Goal: Navigation & Orientation: Find specific page/section

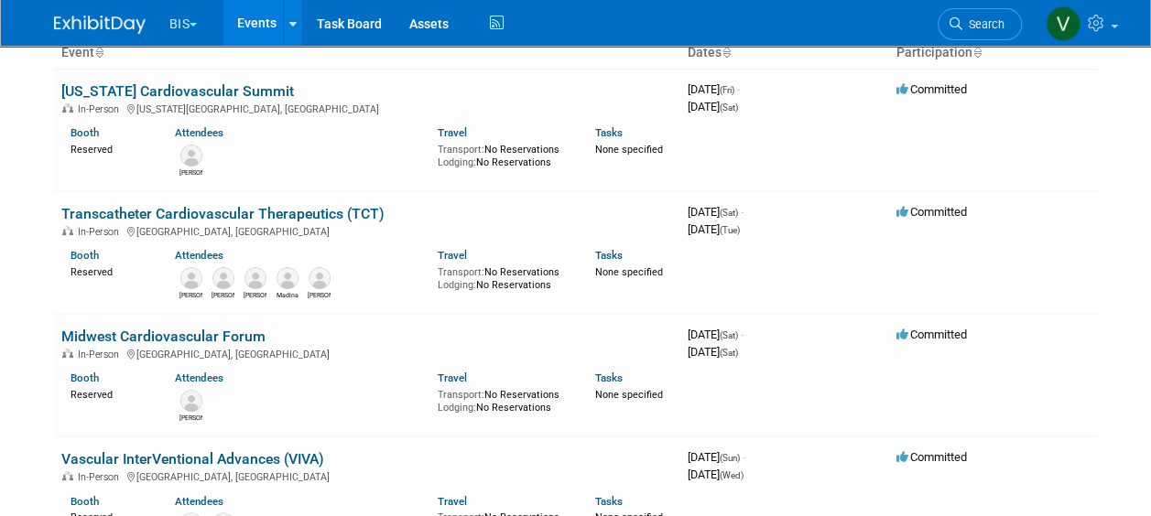
scroll to position [132, 0]
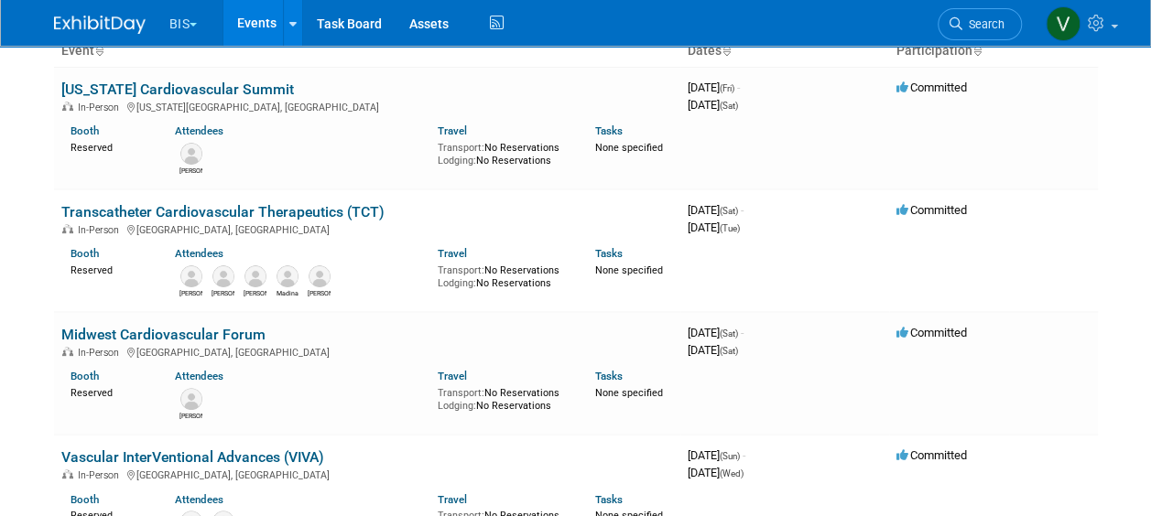
click at [22, 212] on body "BIS Explore: My Workspaces 3 Go to Workspace: Aesculap B. Braun BIS Events Add …" at bounding box center [575, 126] width 1151 height 516
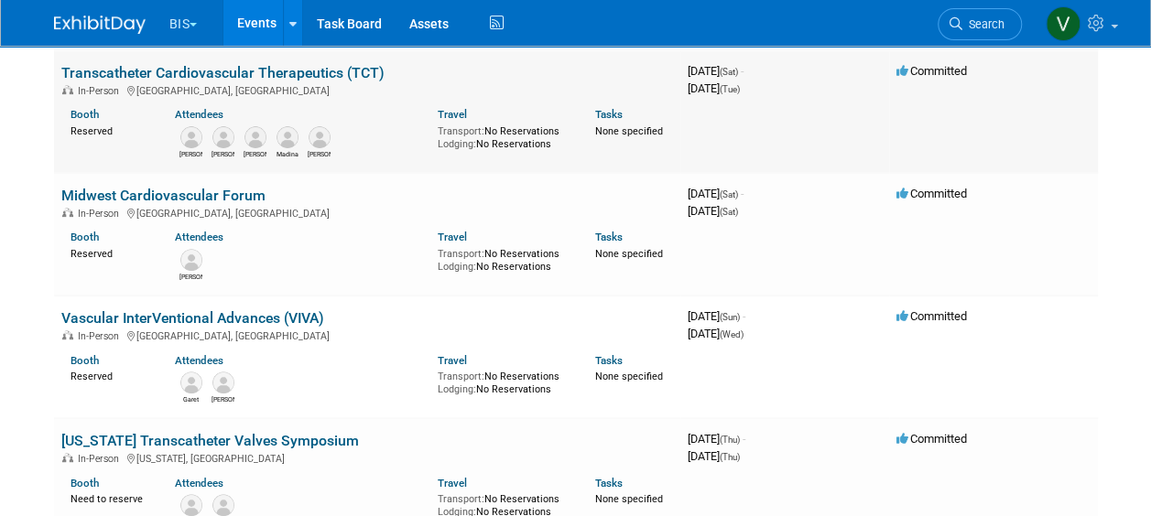
scroll to position [403, 0]
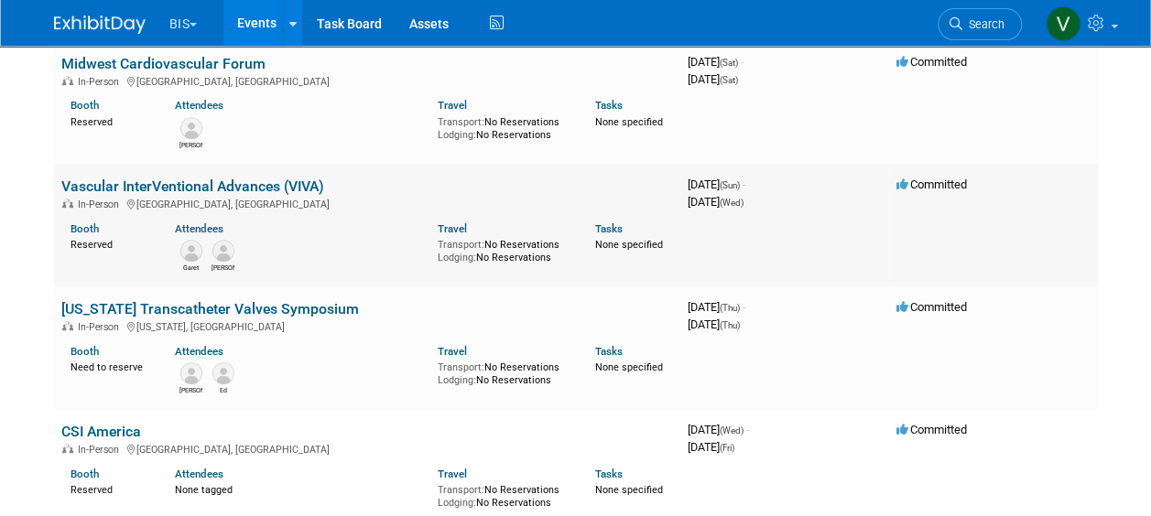
click at [176, 194] on td "Vascular InterVentional Advances (VIVA) In-Person Las Vegas, NV Booth Reserved …" at bounding box center [367, 225] width 626 height 123
click at [185, 178] on link "Vascular InterVentional Advances (VIVA)" at bounding box center [192, 186] width 263 height 17
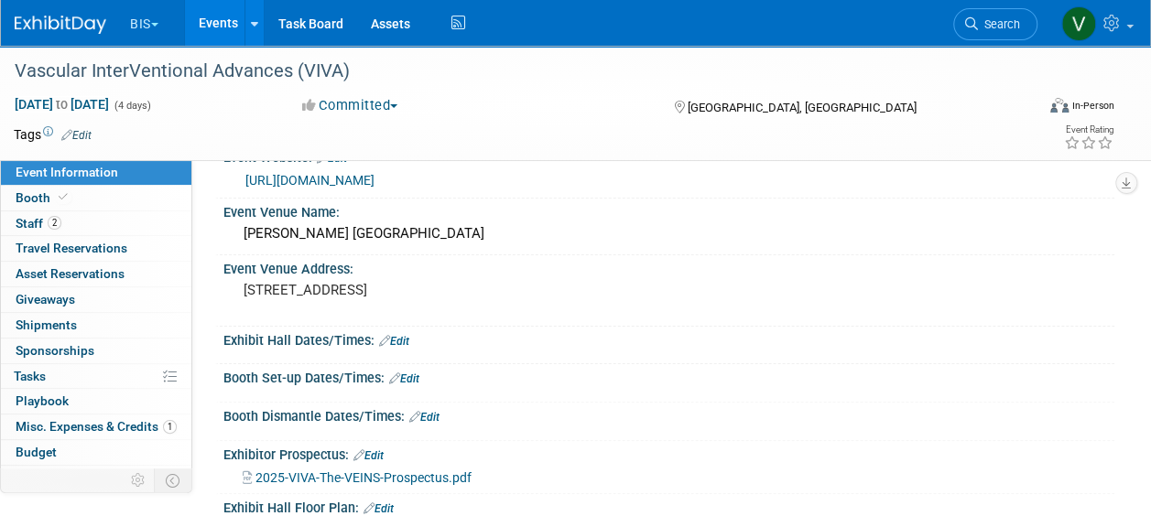
scroll to position [69, 0]
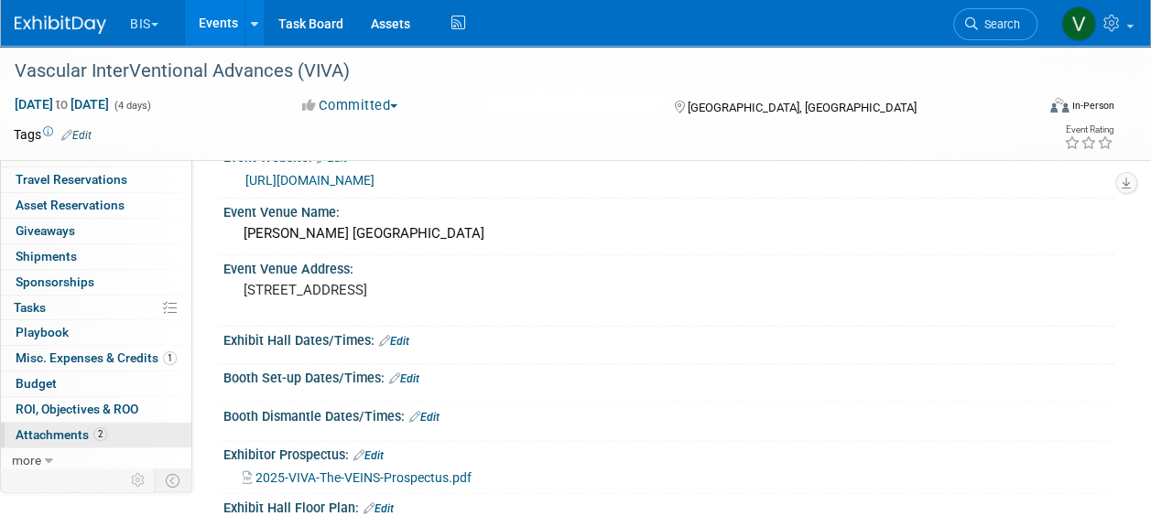
click at [50, 428] on span "Attachments 2" at bounding box center [62, 435] width 92 height 15
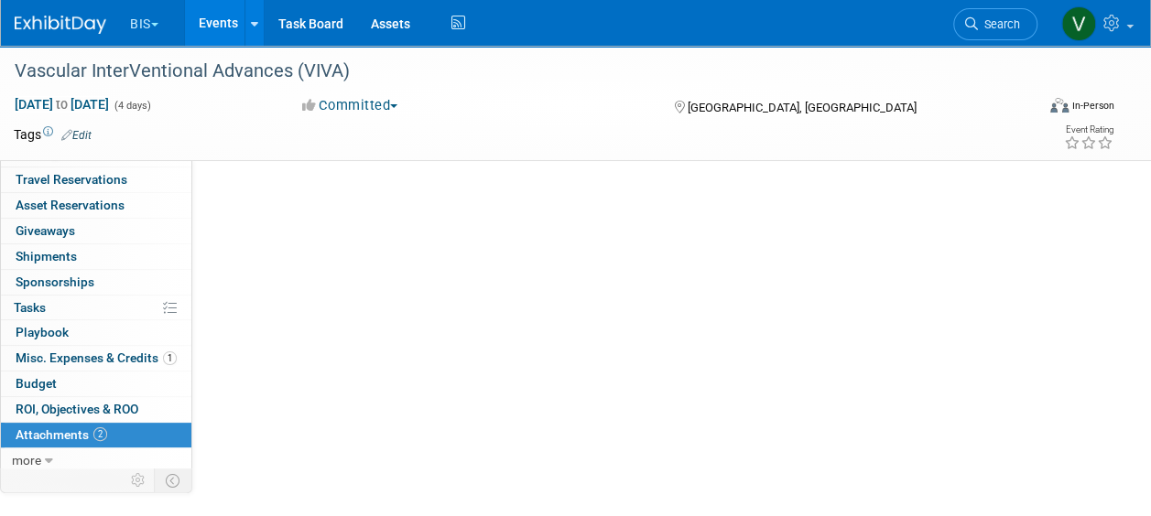
scroll to position [0, 0]
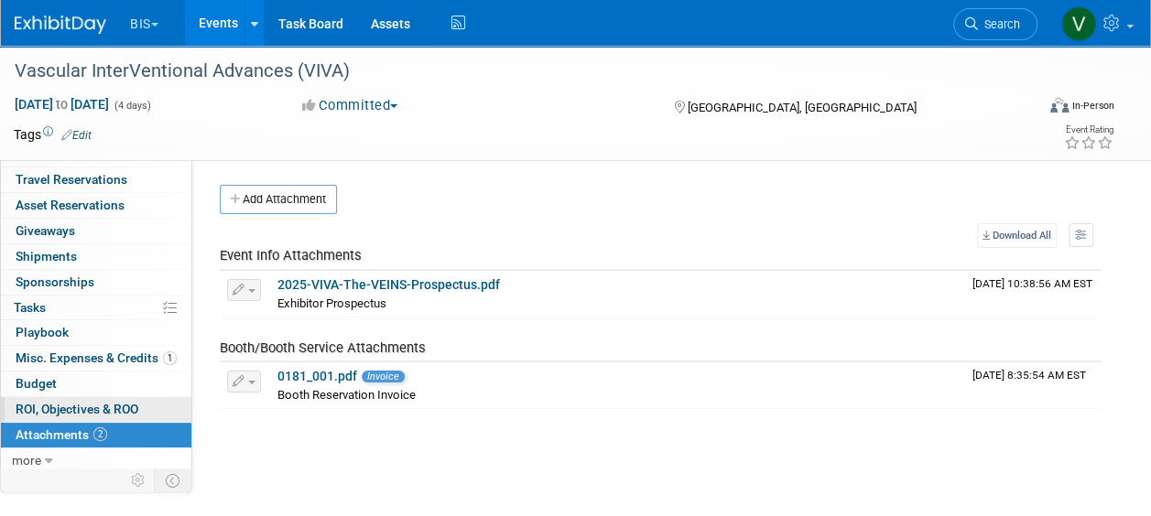
click at [77, 397] on link "0 ROI, Objectives & ROO 0" at bounding box center [96, 409] width 190 height 25
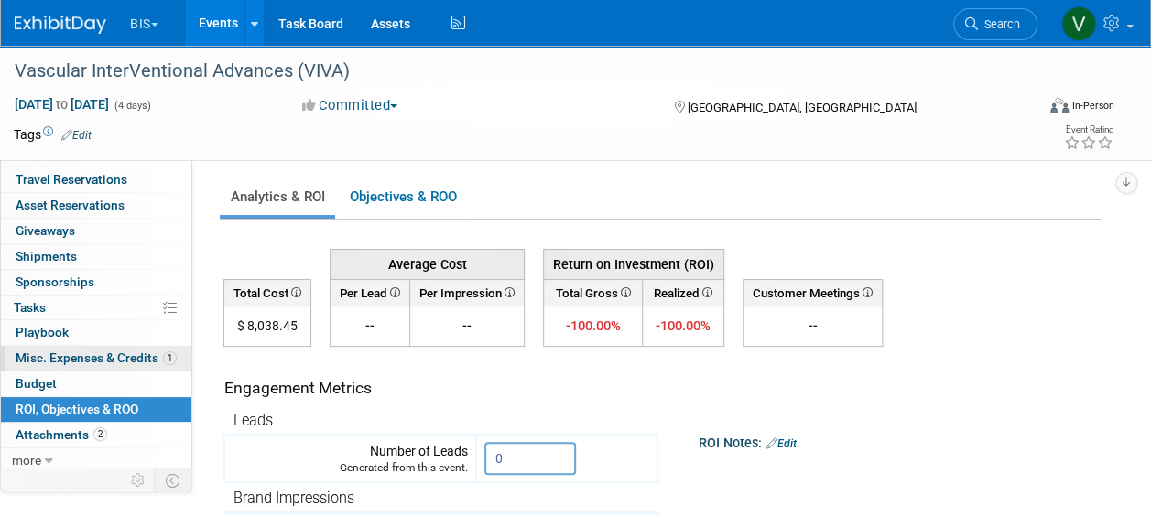
click at [53, 362] on span "Misc. Expenses & Credits 1" at bounding box center [96, 358] width 161 height 15
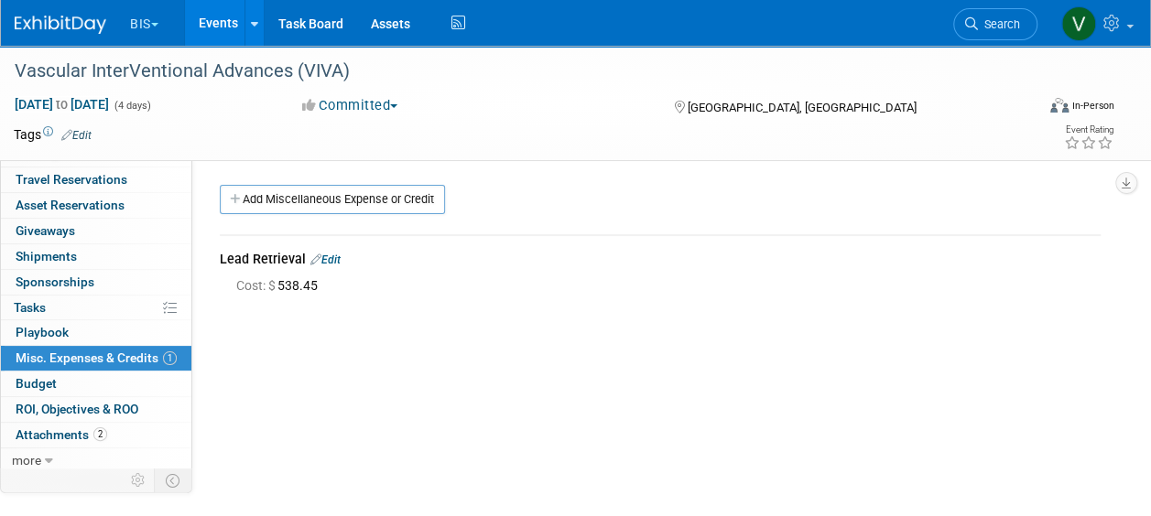
click at [225, 22] on link "Events" at bounding box center [218, 23] width 67 height 46
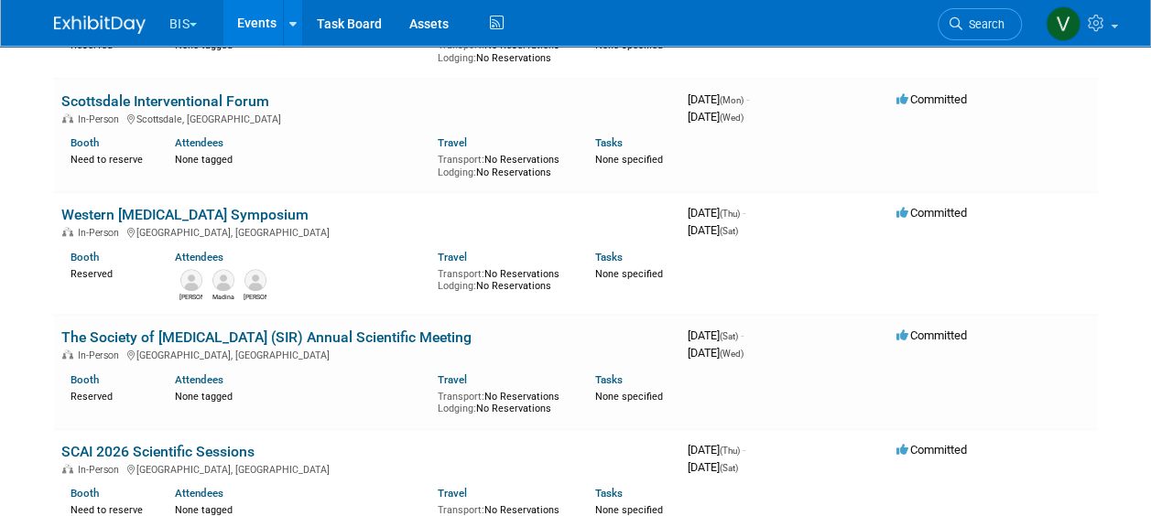
scroll to position [842, 0]
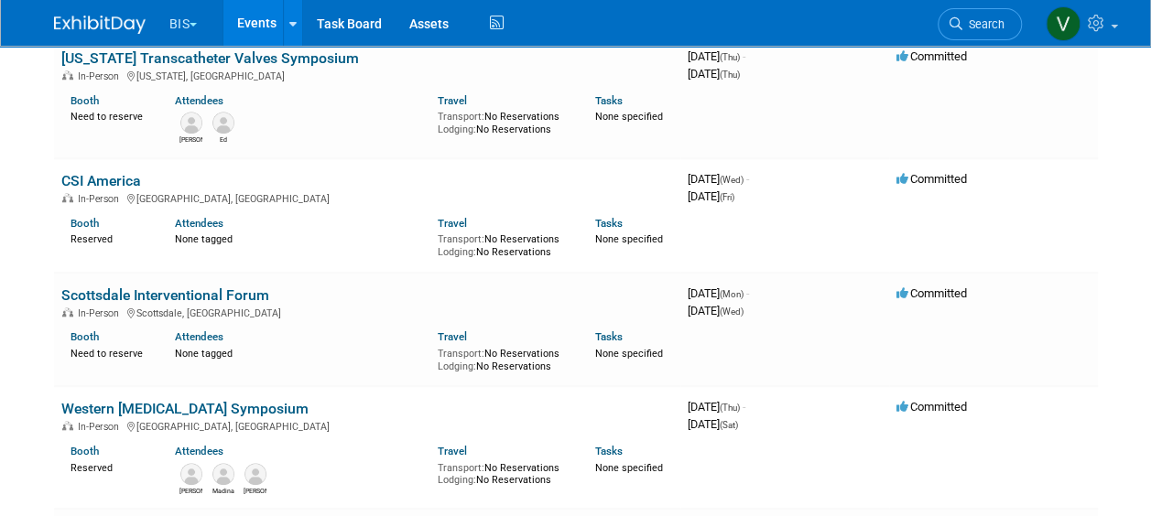
scroll to position [656, 0]
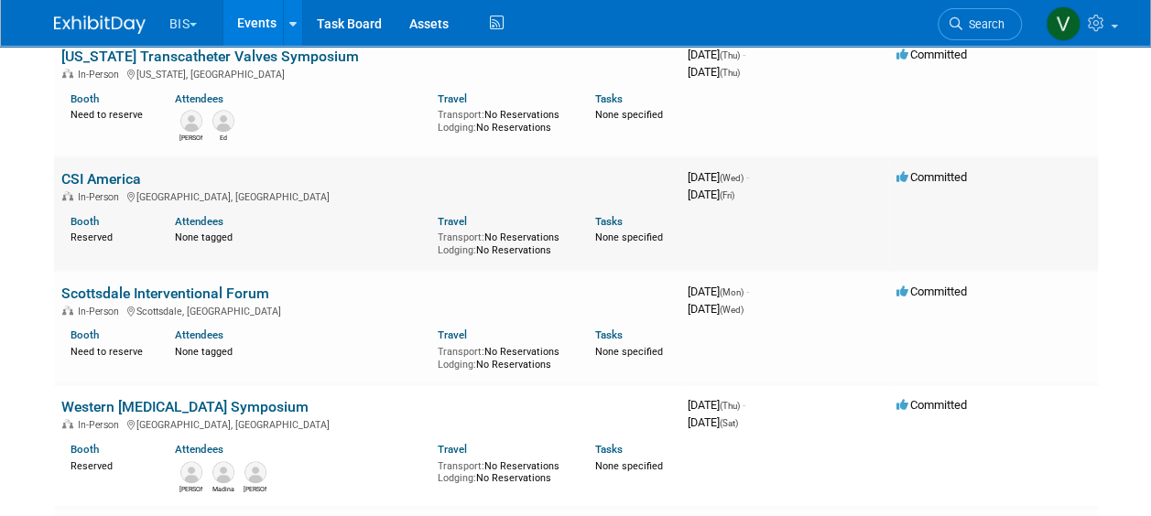
click at [108, 176] on link "CSI America" at bounding box center [101, 178] width 80 height 17
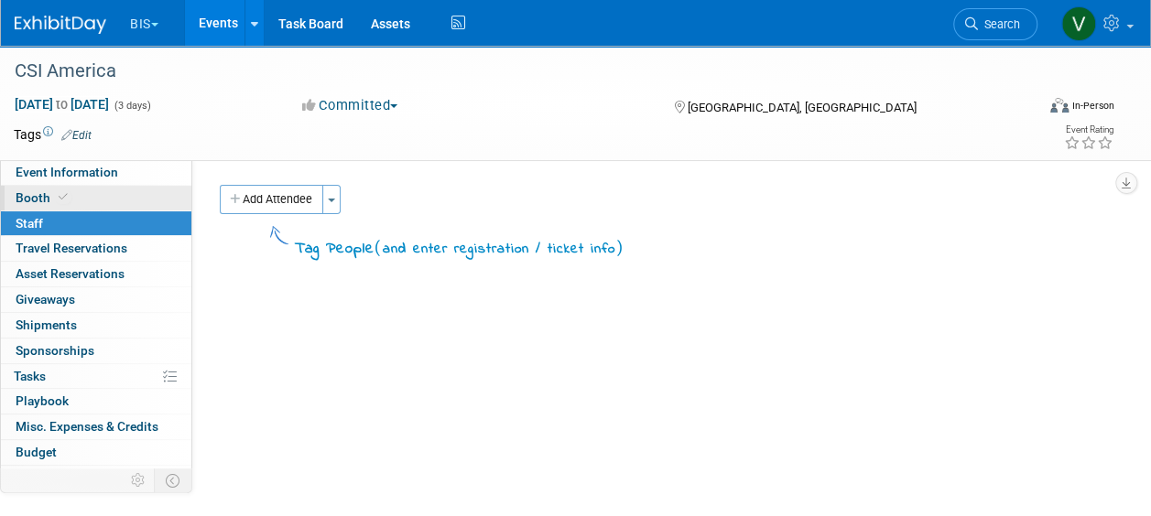
click at [20, 196] on span "Booth" at bounding box center [44, 197] width 56 height 15
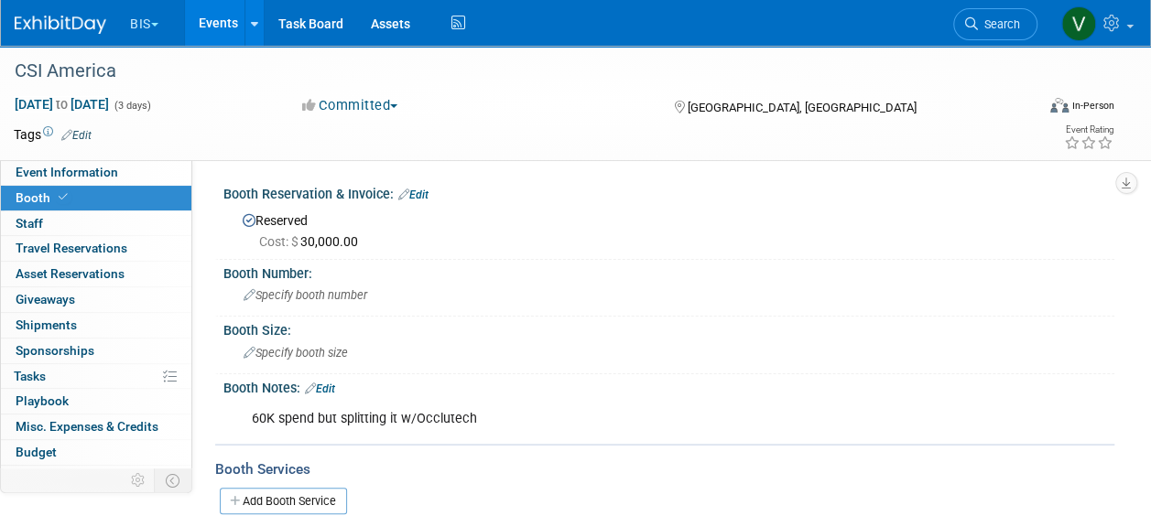
click at [231, 18] on link "Events" at bounding box center [218, 23] width 67 height 46
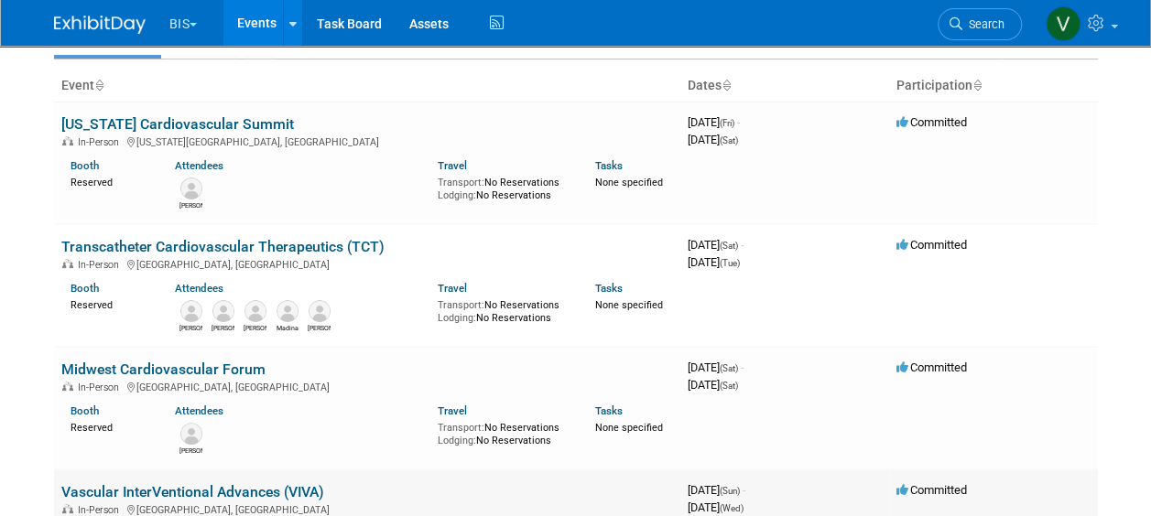
scroll to position [98, 0]
